Goal: Task Accomplishment & Management: Manage account settings

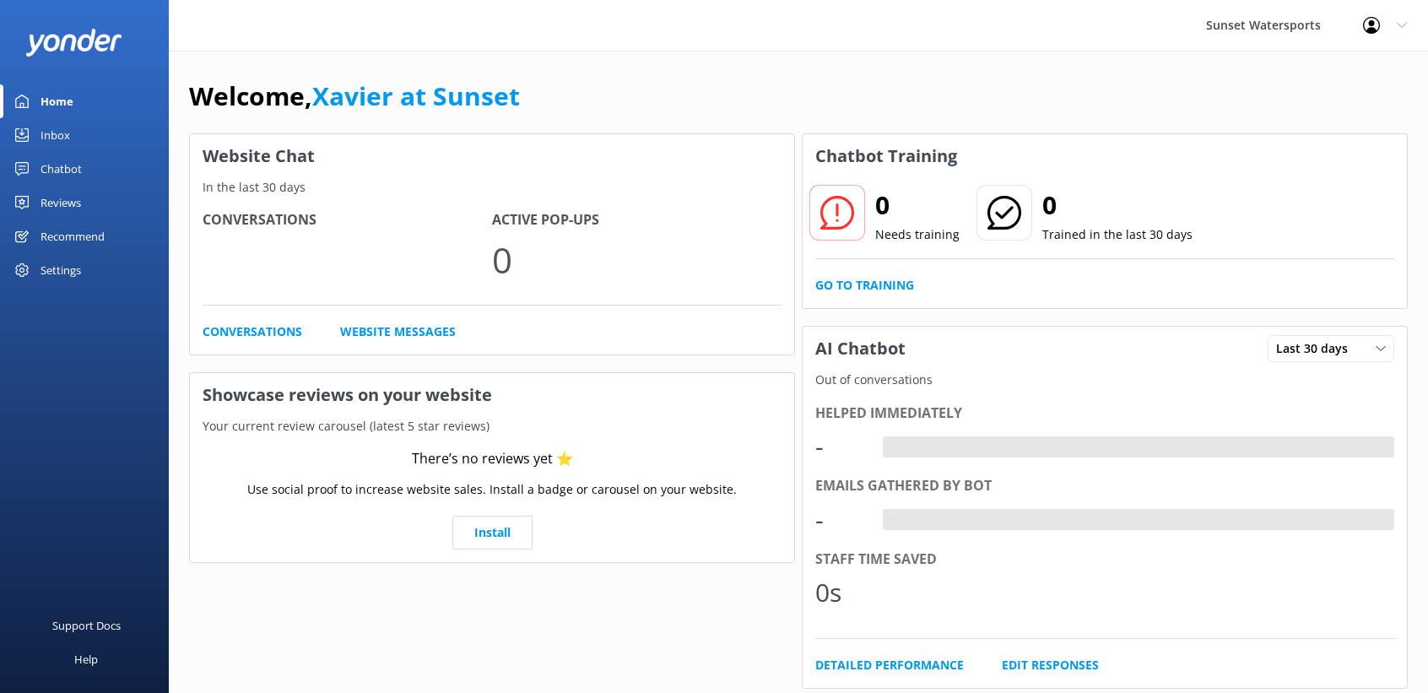
click at [1380, 26] on div at bounding box center [1376, 25] width 27 height 17
click at [1339, 122] on link "Logout" at bounding box center [1344, 114] width 169 height 42
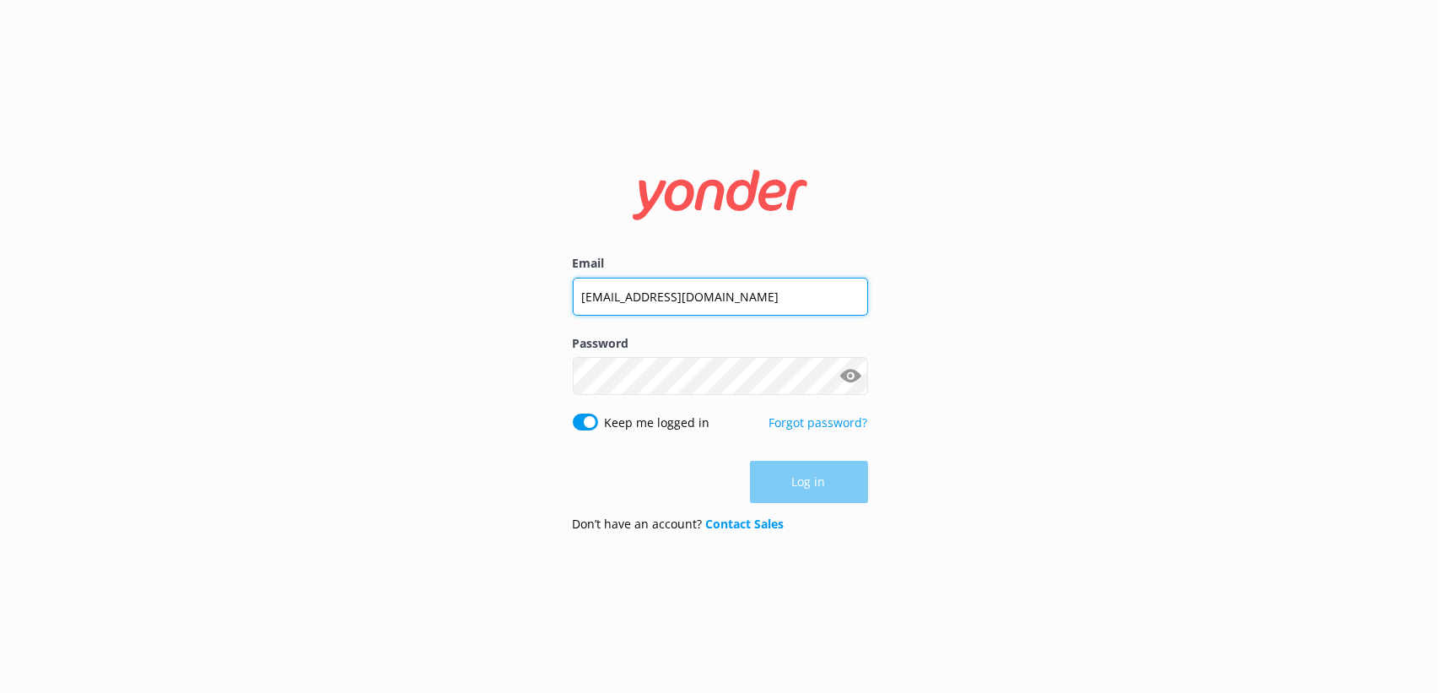
click at [678, 297] on input "[EMAIL_ADDRESS][DOMAIN_NAME]" at bounding box center [720, 297] width 295 height 38
click at [664, 287] on input "[EMAIL_ADDRESS][DOMAIN_NAME]" at bounding box center [720, 296] width 295 height 38
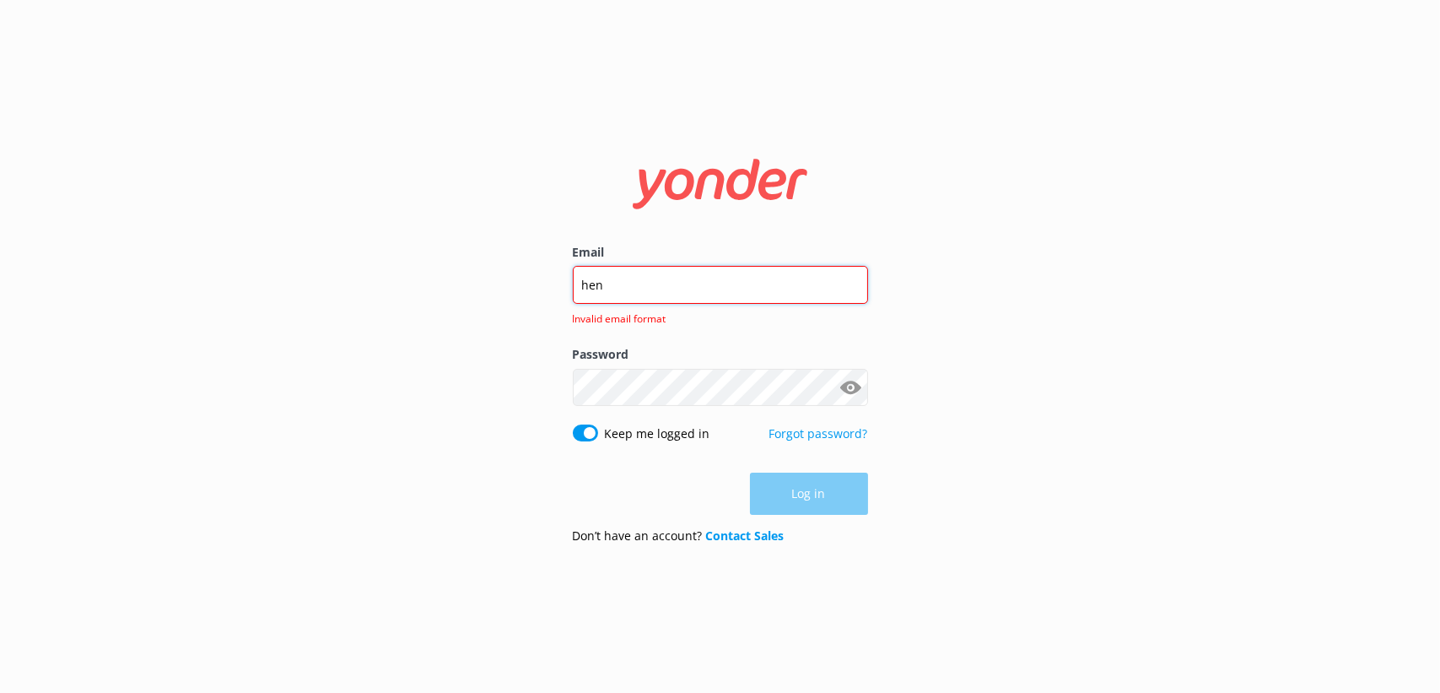
type input "[EMAIL_ADDRESS][PERSON_NAME][DOMAIN_NAME]"
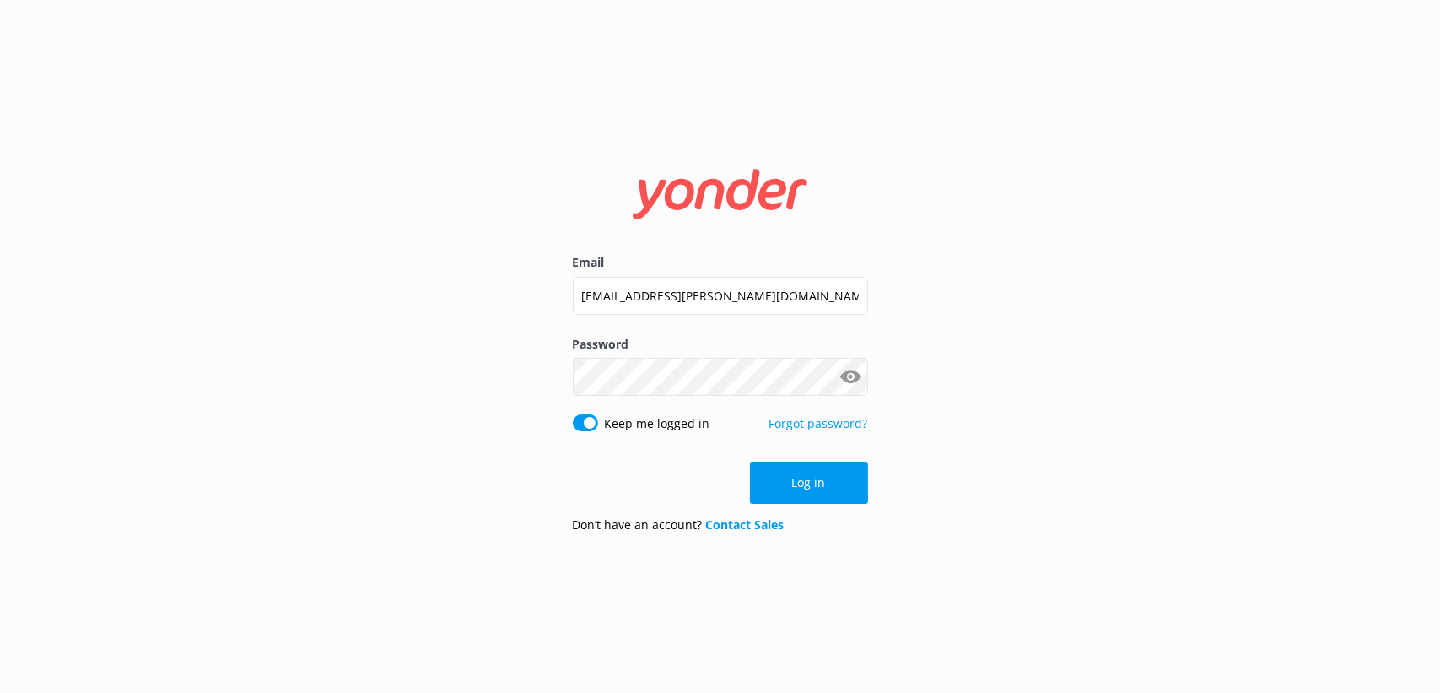
click at [592, 423] on input "Keep me logged in" at bounding box center [585, 422] width 25 height 17
checkbox input "false"
click button "Log in" at bounding box center [809, 483] width 118 height 42
